Goal: Go to known website: Access a specific website the user already knows

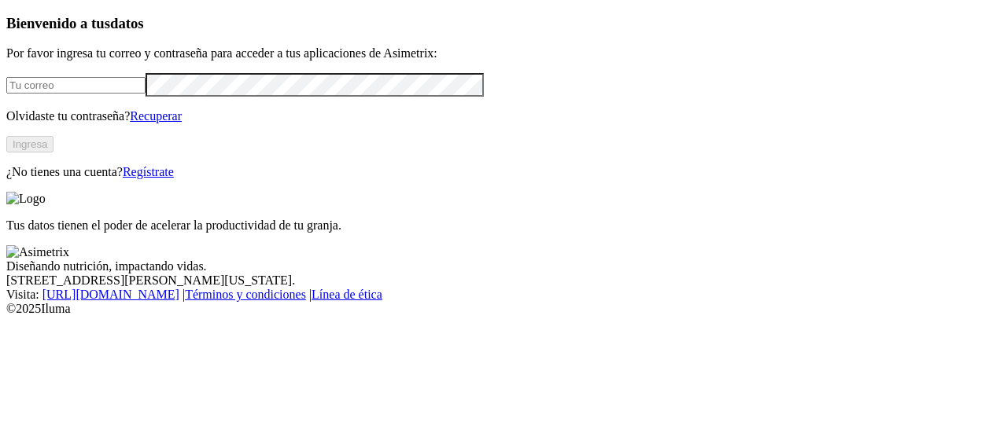
type input "[PERSON_NAME][EMAIL_ADDRESS][PERSON_NAME][DOMAIN_NAME]"
click at [53, 153] on button "Ingresa" at bounding box center [29, 144] width 47 height 17
